Goal: Information Seeking & Learning: Learn about a topic

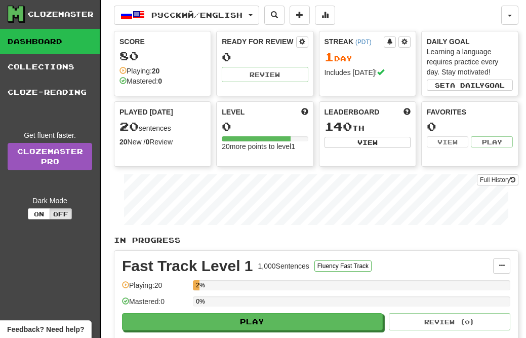
scroll to position [1, 0]
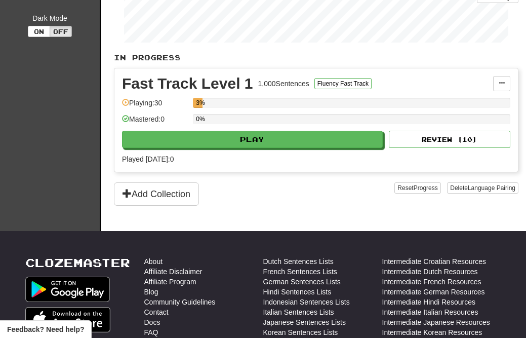
scroll to position [204, 0]
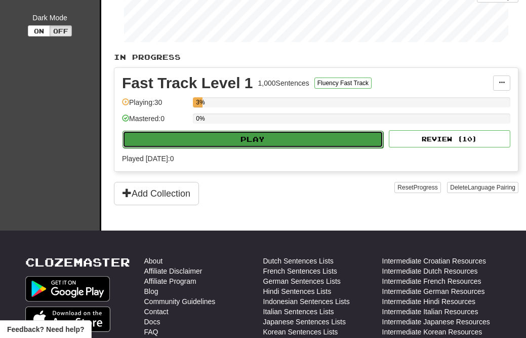
click at [199, 140] on button "Play" at bounding box center [253, 139] width 261 height 17
select select "**"
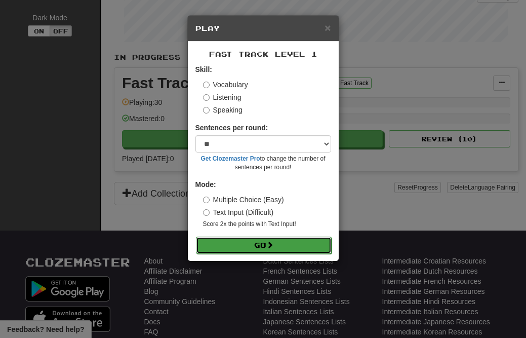
click at [264, 243] on button "Go" at bounding box center [264, 245] width 136 height 17
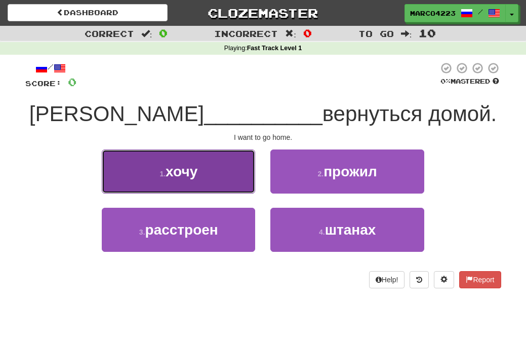
click at [196, 185] on button "1 . хочу" at bounding box center [178, 171] width 153 height 44
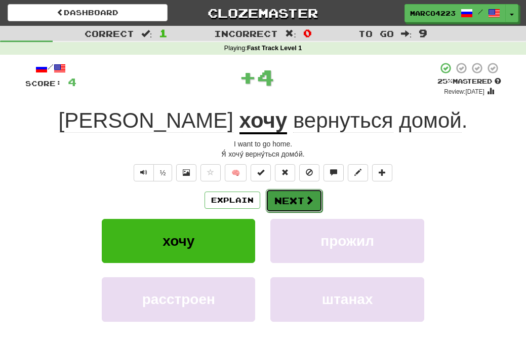
click at [305, 207] on button "Next" at bounding box center [294, 200] width 57 height 23
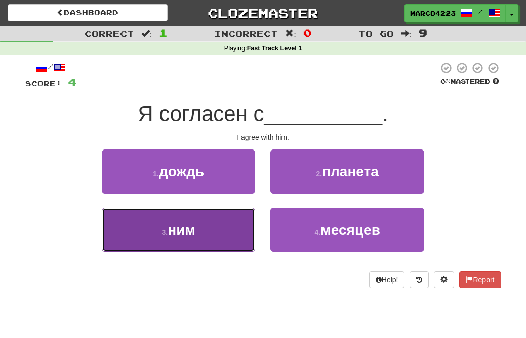
click at [175, 222] on span "ним" at bounding box center [182, 230] width 28 height 16
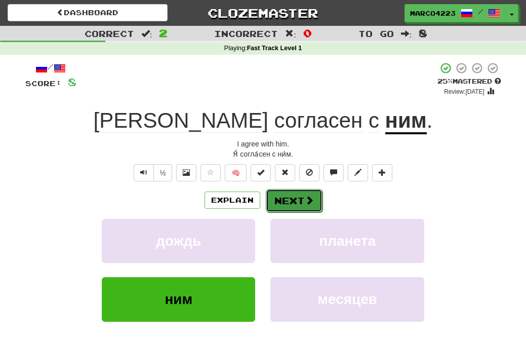
click at [297, 201] on button "Next" at bounding box center [294, 200] width 57 height 23
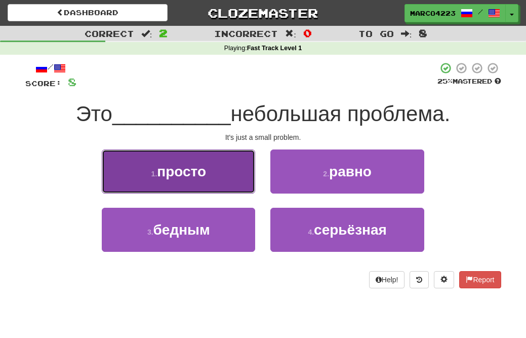
click at [201, 183] on button "1 . просто" at bounding box center [178, 171] width 153 height 44
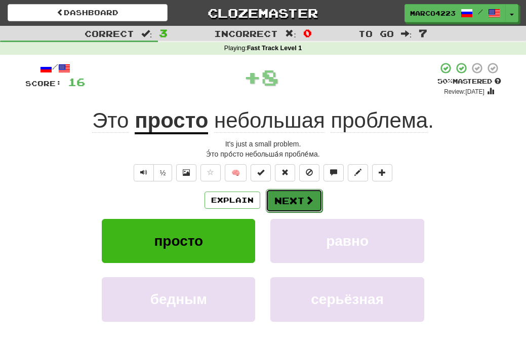
click at [305, 202] on span at bounding box center [309, 200] width 9 height 9
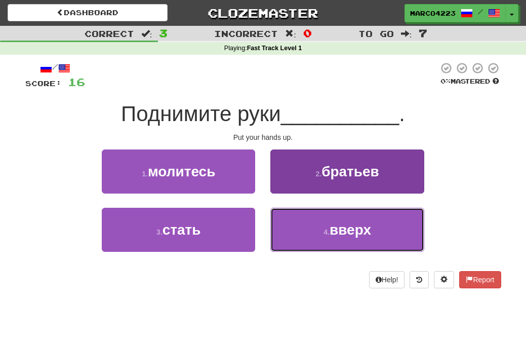
click at [335, 244] on button "4 . вверх" at bounding box center [347, 230] width 153 height 44
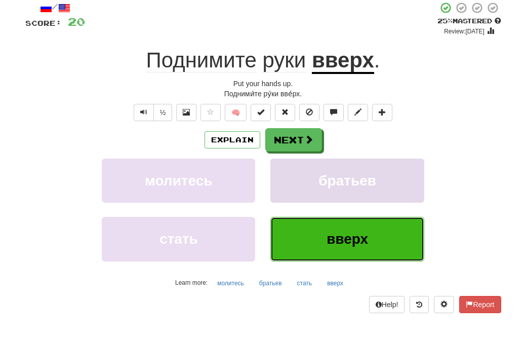
scroll to position [60, 0]
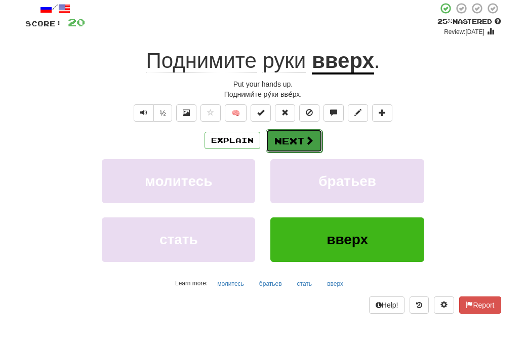
click at [299, 140] on button "Next" at bounding box center [294, 140] width 57 height 23
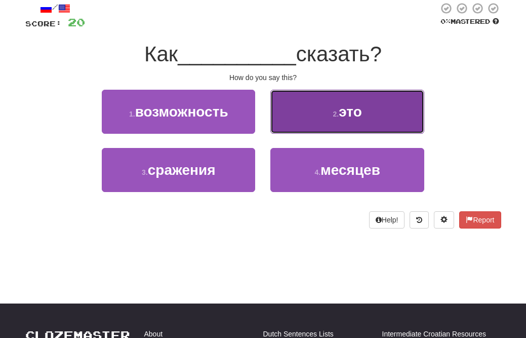
click at [311, 114] on button "2 . это" at bounding box center [347, 112] width 153 height 44
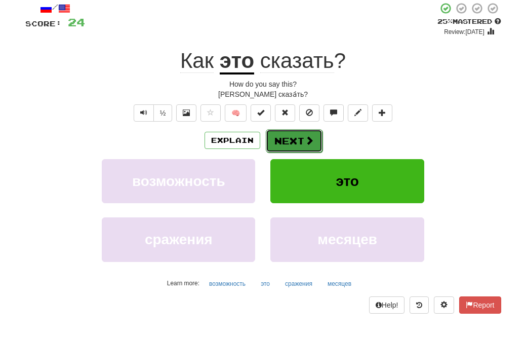
click at [302, 136] on button "Next" at bounding box center [294, 140] width 57 height 23
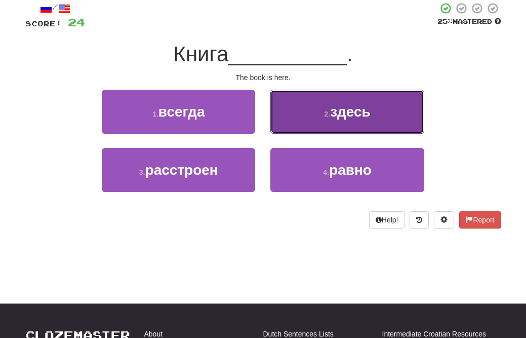
click at [338, 104] on span "здесь" at bounding box center [350, 112] width 41 height 16
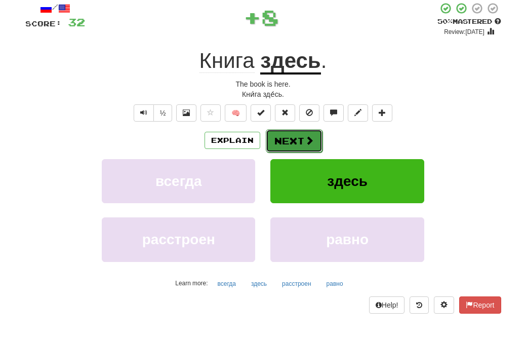
click at [290, 145] on button "Next" at bounding box center [294, 140] width 57 height 23
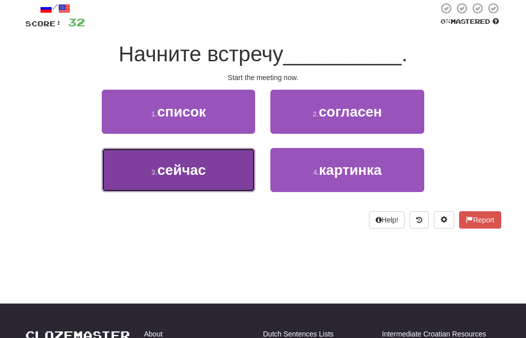
click at [226, 180] on button "3 . сейчас" at bounding box center [178, 170] width 153 height 44
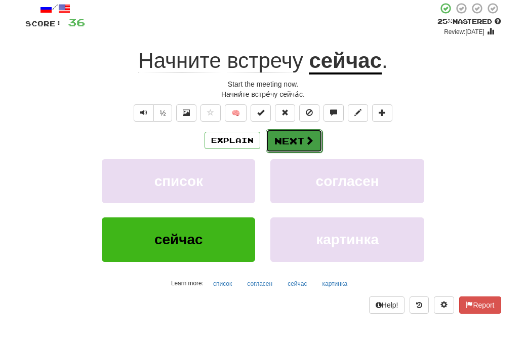
click at [291, 145] on button "Next" at bounding box center [294, 140] width 57 height 23
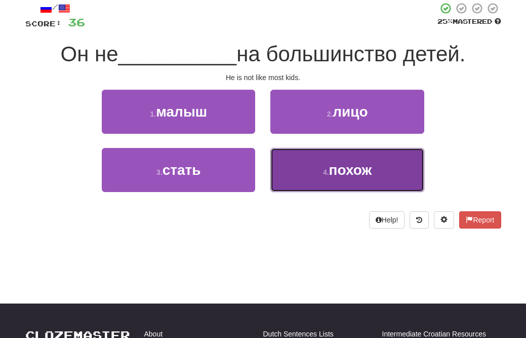
click at [300, 175] on button "4 . похож" at bounding box center [347, 170] width 153 height 44
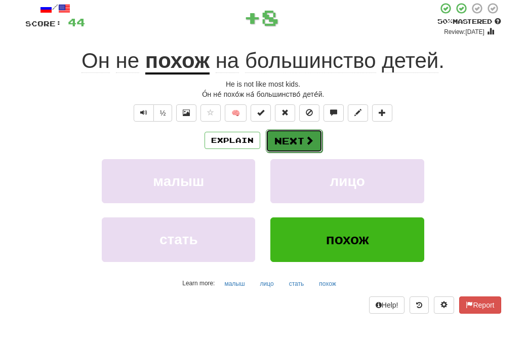
click at [305, 145] on span at bounding box center [309, 140] width 9 height 9
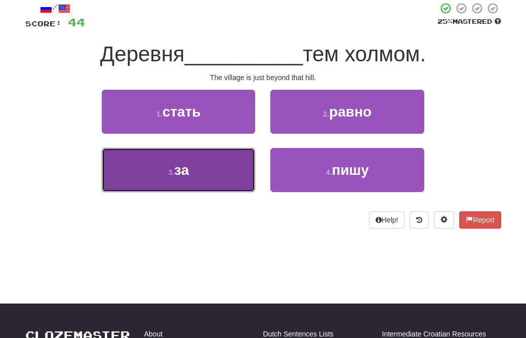
click at [228, 180] on button "3 . за" at bounding box center [178, 170] width 153 height 44
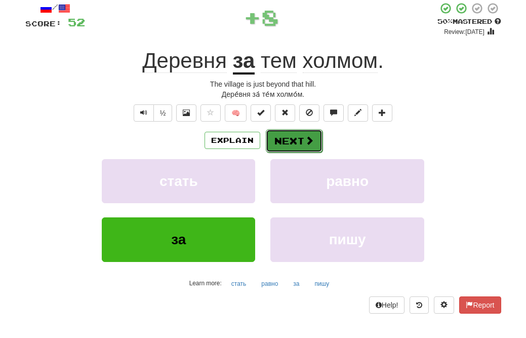
click at [293, 145] on button "Next" at bounding box center [294, 140] width 57 height 23
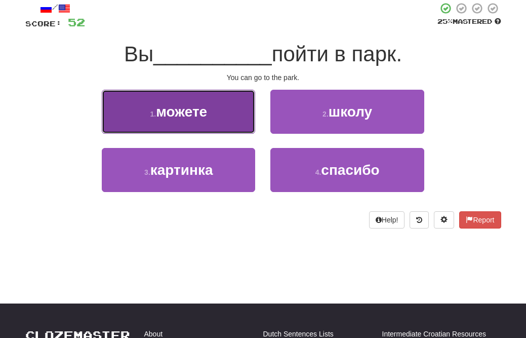
click at [222, 114] on button "1 . можете" at bounding box center [178, 112] width 153 height 44
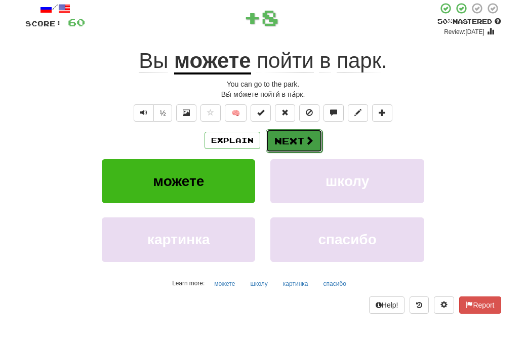
click at [274, 140] on button "Next" at bounding box center [294, 140] width 57 height 23
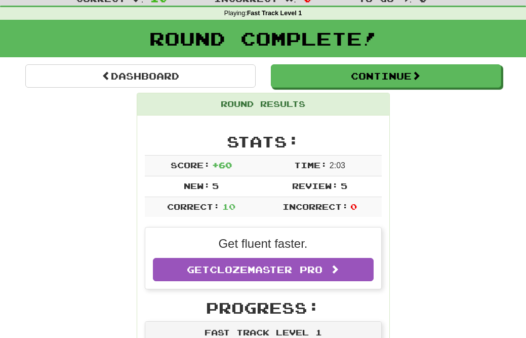
scroll to position [40, 0]
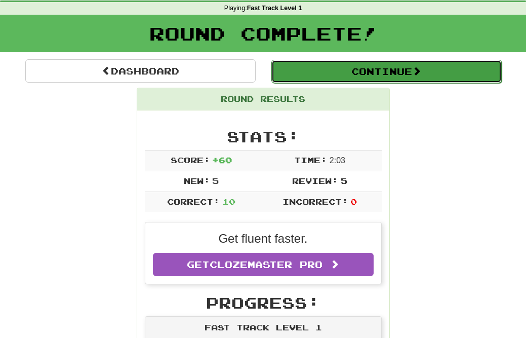
click at [404, 68] on button "Continue" at bounding box center [387, 71] width 230 height 23
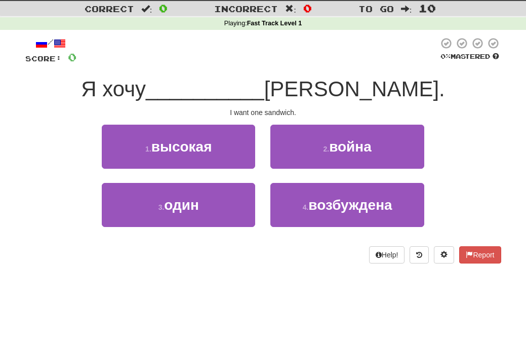
scroll to position [22, 0]
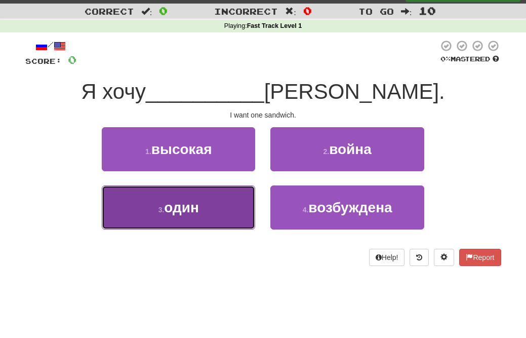
click at [152, 215] on button "3 . один" at bounding box center [178, 207] width 153 height 44
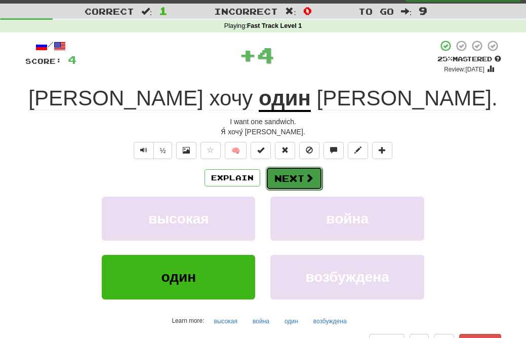
click at [284, 168] on button "Next" at bounding box center [294, 178] width 57 height 23
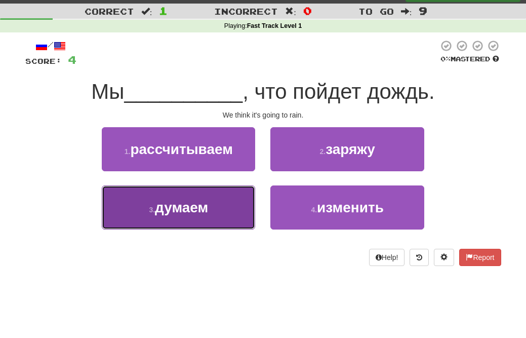
click at [208, 208] on span "думаем" at bounding box center [181, 208] width 53 height 16
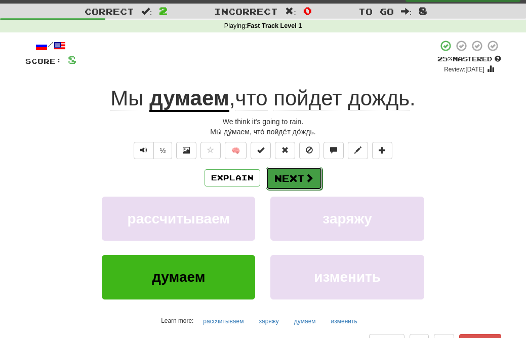
click at [297, 182] on button "Next" at bounding box center [294, 178] width 57 height 23
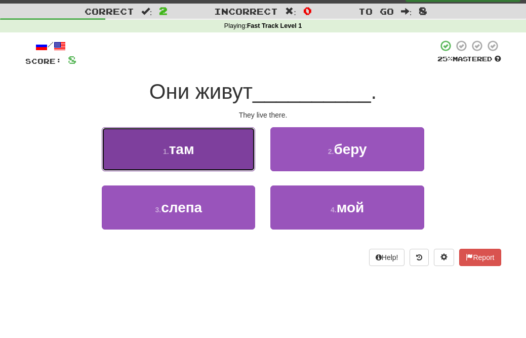
click at [216, 146] on button "1 . там" at bounding box center [178, 149] width 153 height 44
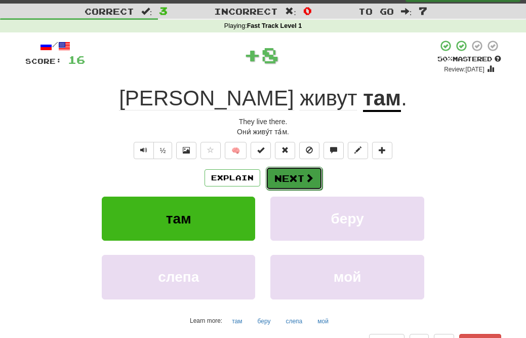
click at [305, 179] on span at bounding box center [309, 177] width 9 height 9
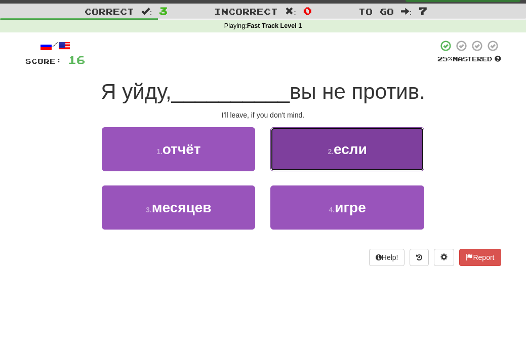
click at [330, 147] on small "2 ." at bounding box center [331, 151] width 6 height 8
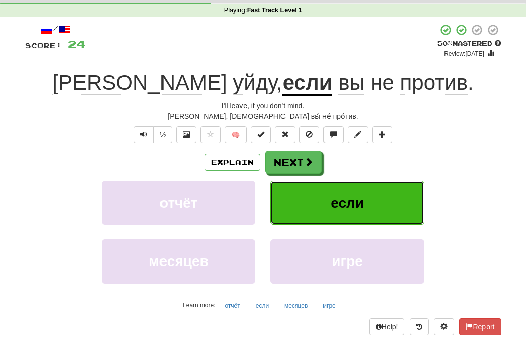
scroll to position [41, 0]
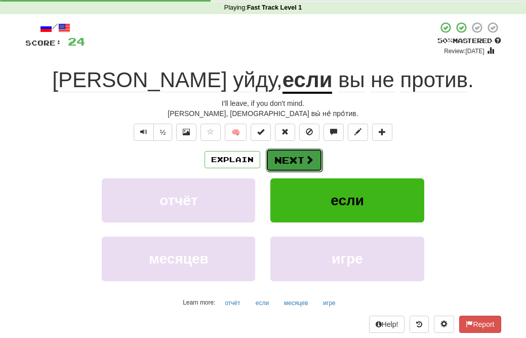
click at [302, 169] on button "Next" at bounding box center [294, 159] width 57 height 23
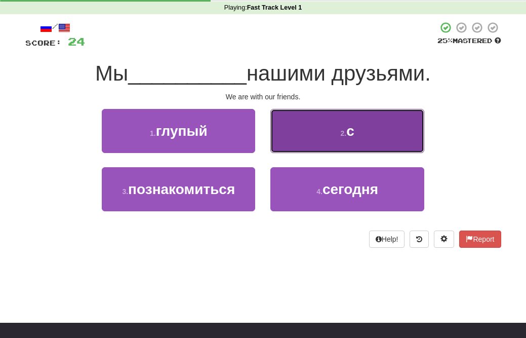
click at [305, 136] on button "2 . с" at bounding box center [347, 131] width 153 height 44
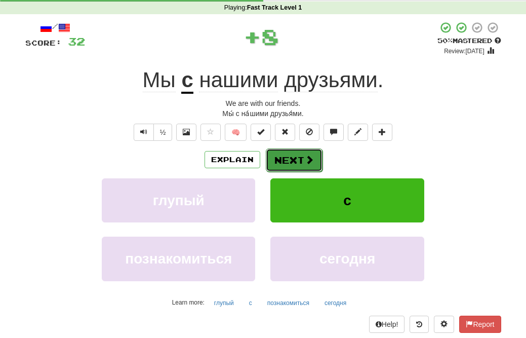
click at [286, 166] on button "Next" at bounding box center [294, 159] width 57 height 23
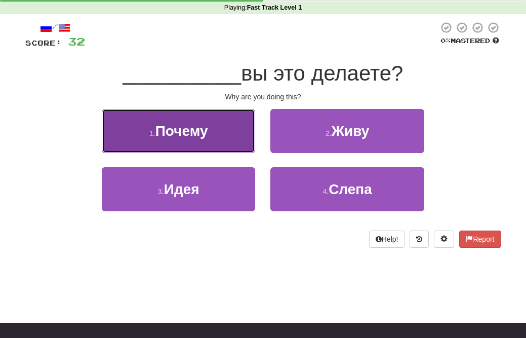
click at [220, 133] on button "1 . Почему" at bounding box center [178, 131] width 153 height 44
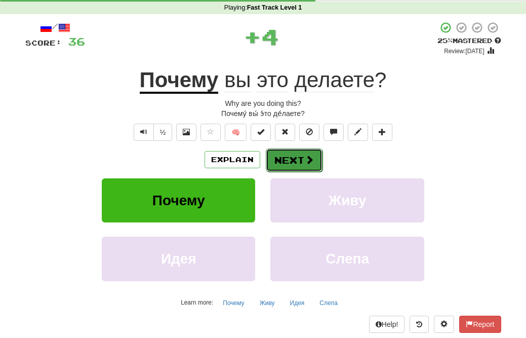
click at [276, 163] on button "Next" at bounding box center [294, 159] width 57 height 23
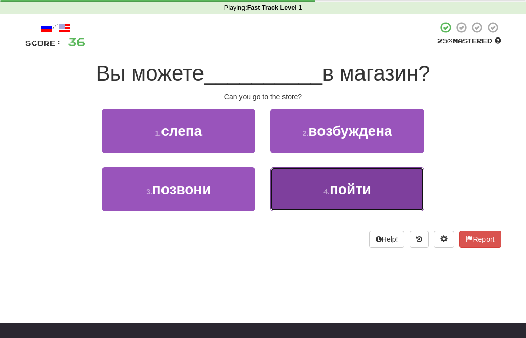
click at [310, 194] on button "4 . пойти" at bounding box center [347, 189] width 153 height 44
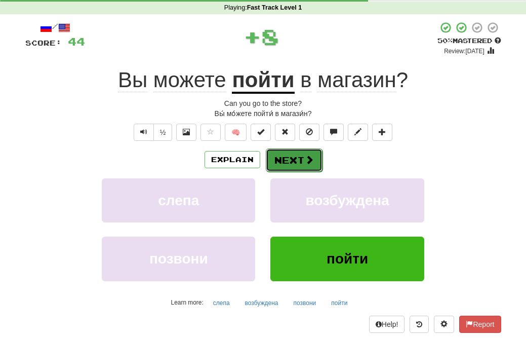
click at [312, 160] on span at bounding box center [309, 159] width 9 height 9
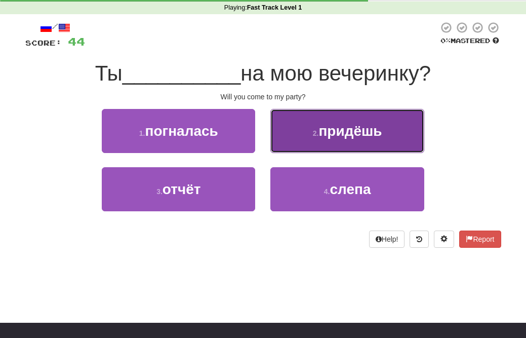
click at [337, 142] on button "2 . придёшь" at bounding box center [347, 131] width 153 height 44
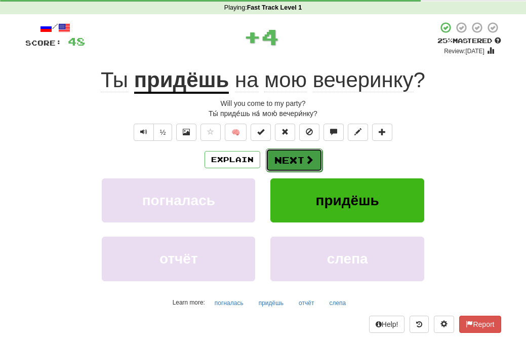
click at [303, 153] on button "Next" at bounding box center [294, 159] width 57 height 23
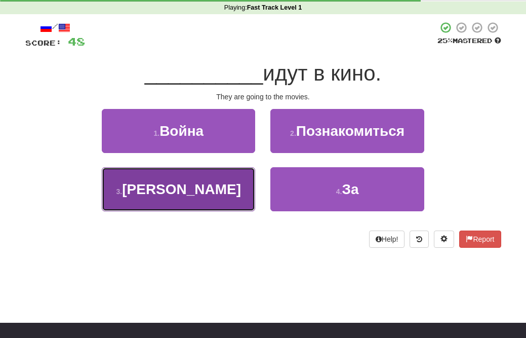
click at [241, 190] on button "3 . Они" at bounding box center [178, 189] width 153 height 44
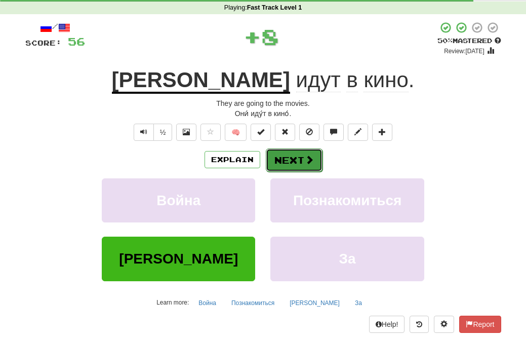
click at [280, 153] on button "Next" at bounding box center [294, 159] width 57 height 23
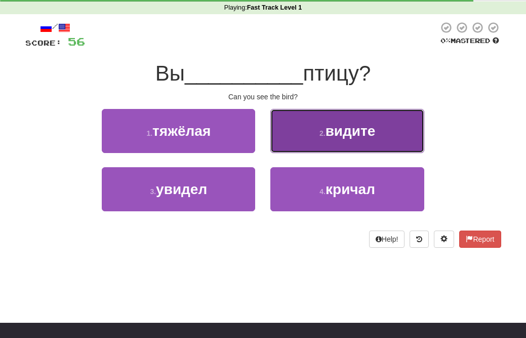
click at [314, 142] on button "2 . видите" at bounding box center [347, 131] width 153 height 44
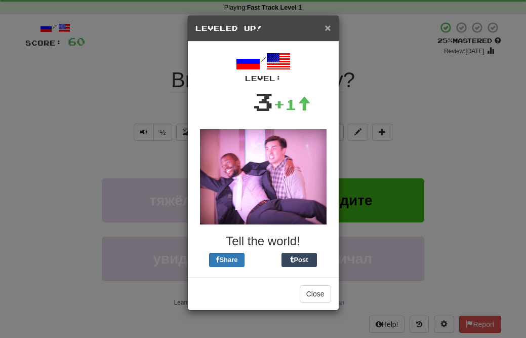
click at [328, 32] on span "×" at bounding box center [328, 28] width 6 height 12
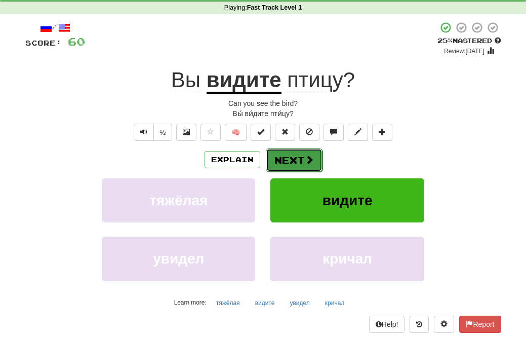
click at [289, 165] on button "Next" at bounding box center [294, 159] width 57 height 23
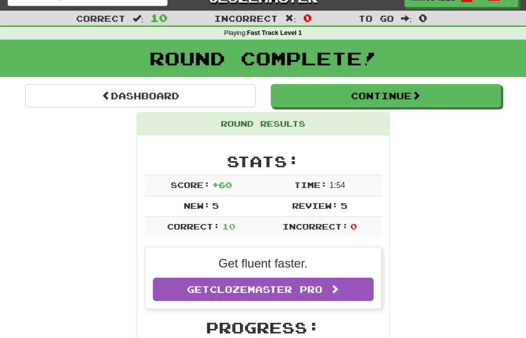
scroll to position [0, 0]
